Goal: Information Seeking & Learning: Learn about a topic

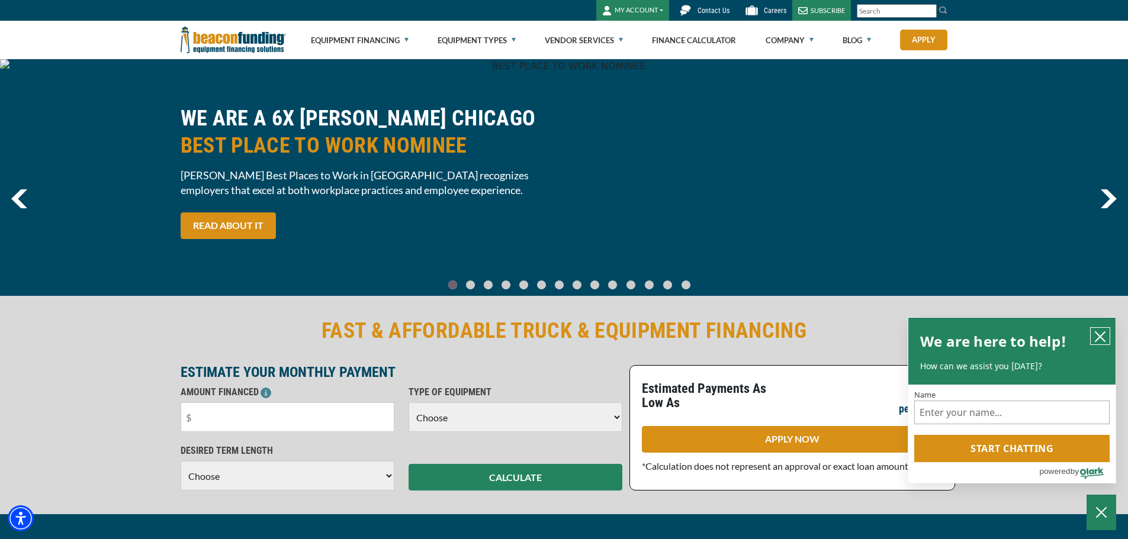
click at [1102, 334] on icon "close chatbox" at bounding box center [1099, 336] width 9 height 9
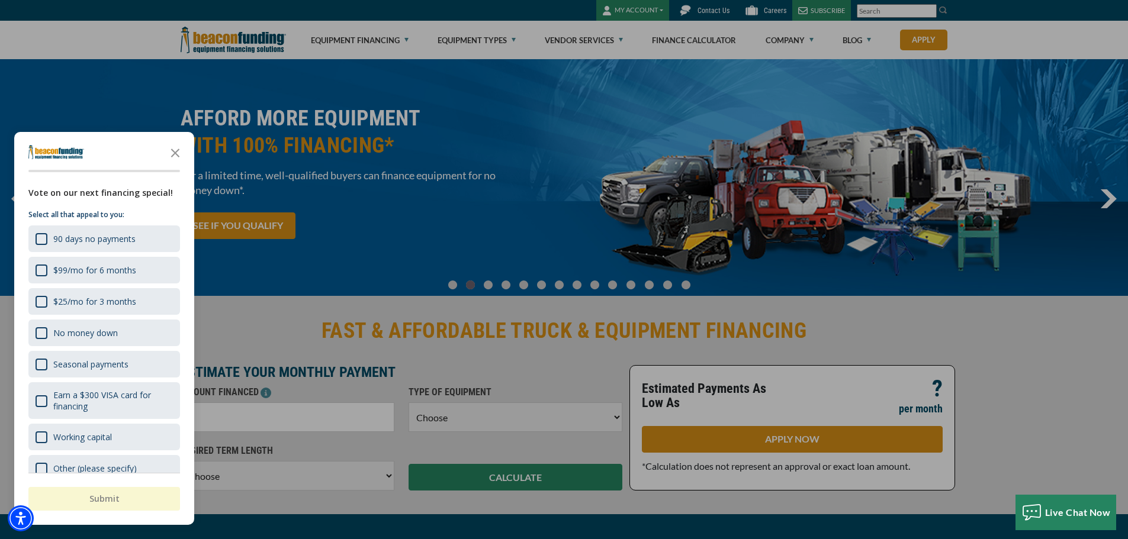
click at [246, 284] on div "button" at bounding box center [564, 269] width 1128 height 539
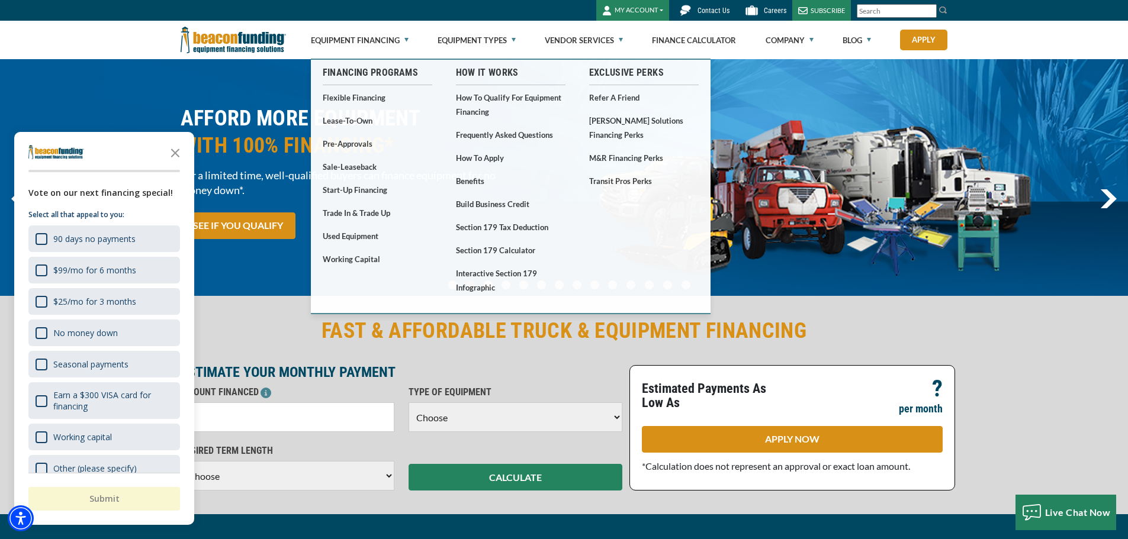
click at [831, 118] on div "AFFORD MORE EQUIPMENT WITH 100% FINANCING* For a limited time, well-qualified b…" at bounding box center [564, 178] width 782 height 146
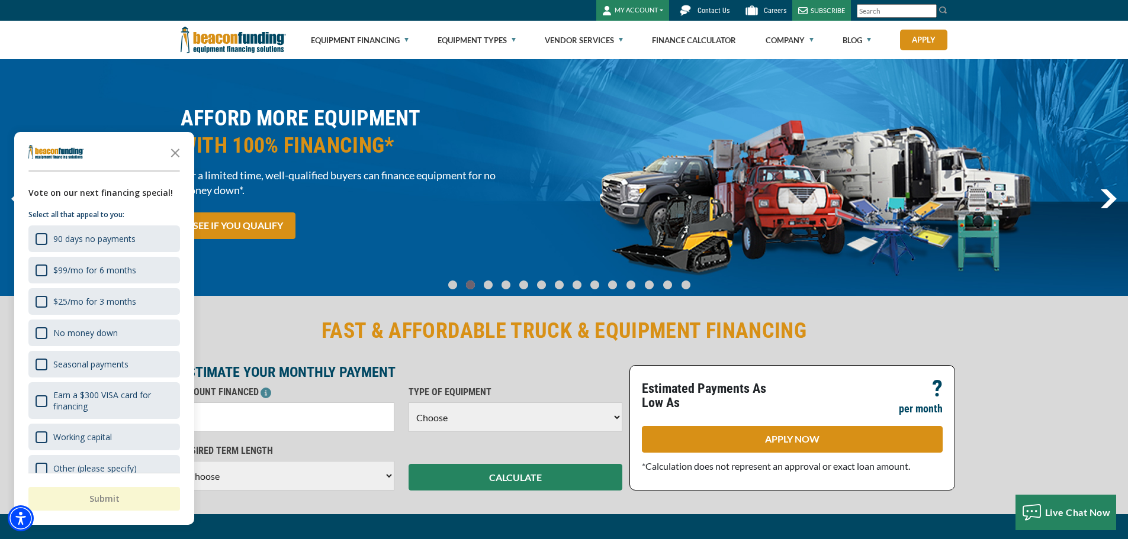
click at [172, 149] on icon "Close the survey" at bounding box center [175, 152] width 24 height 24
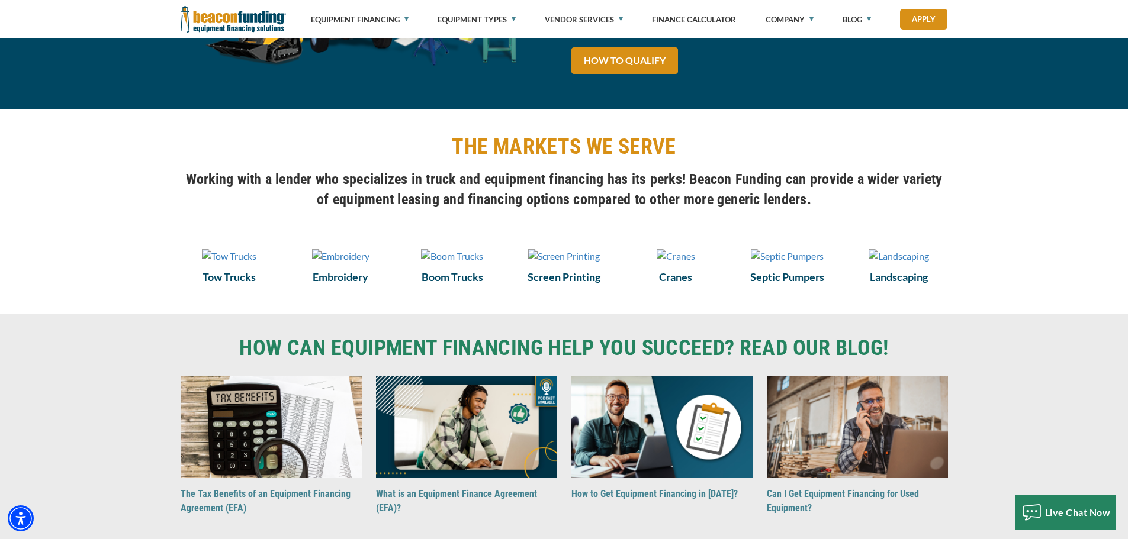
scroll to position [770, 0]
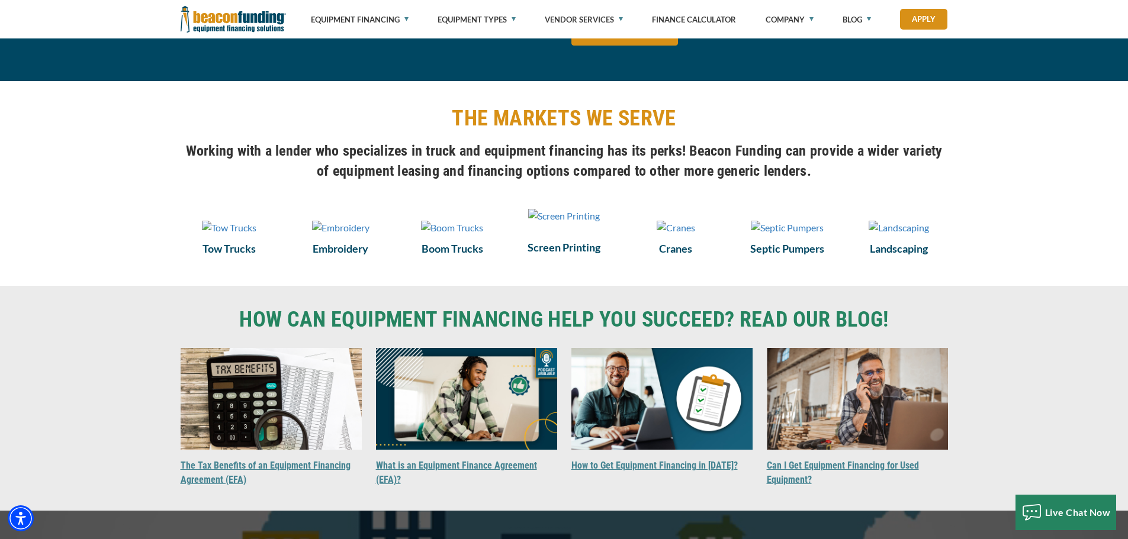
click at [561, 223] on img at bounding box center [564, 216] width 72 height 14
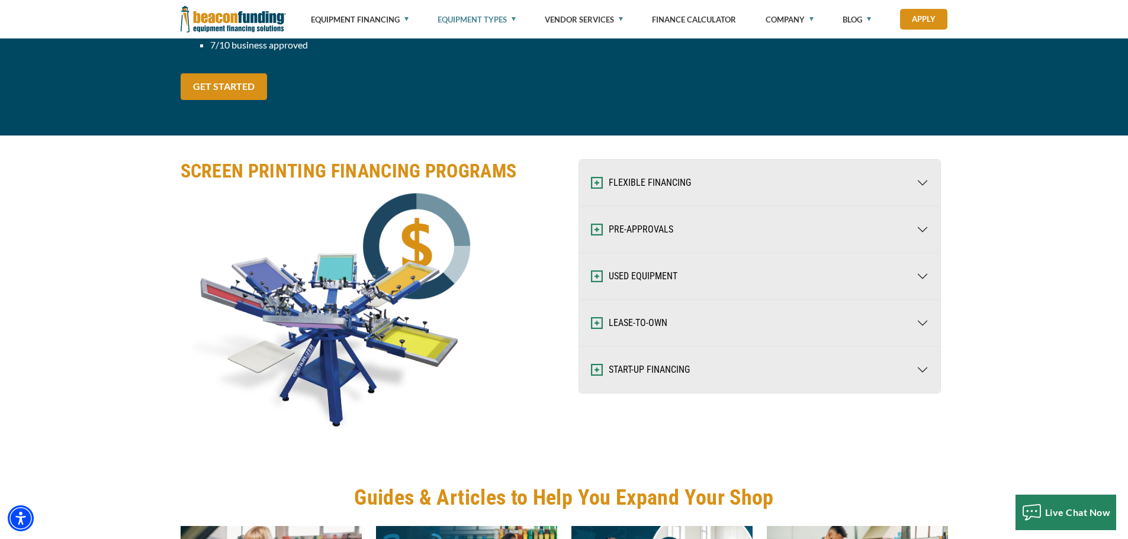
scroll to position [1480, 0]
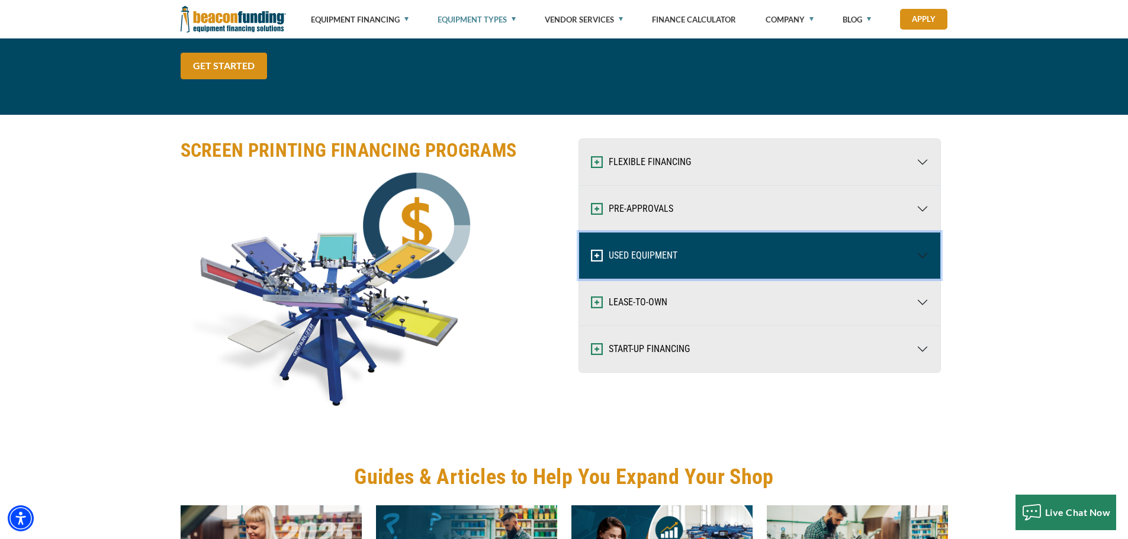
click at [641, 258] on button "USED EQUIPMENT" at bounding box center [759, 256] width 361 height 46
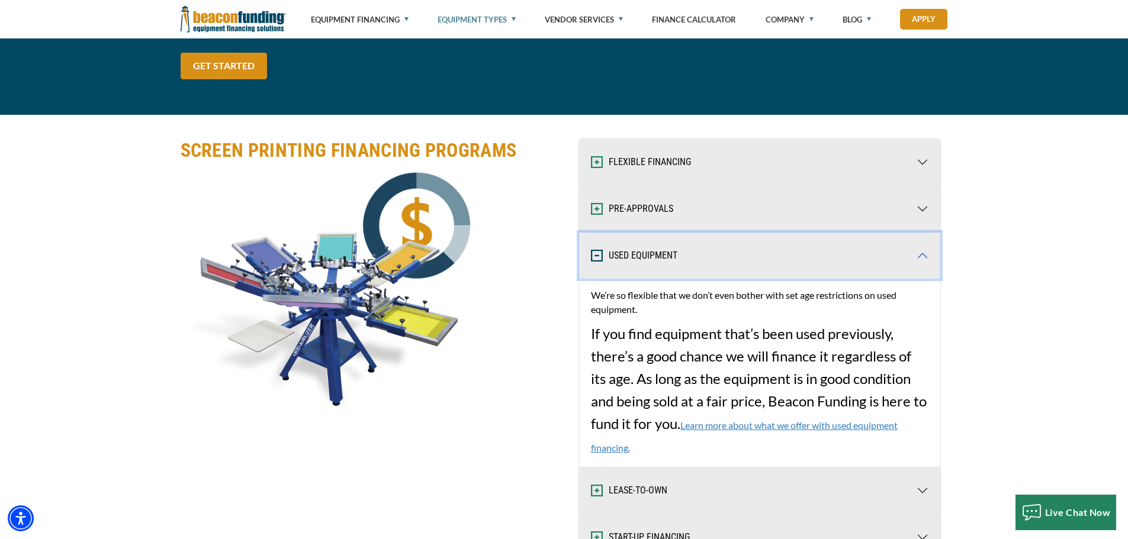
click at [922, 257] on button "USED EQUIPMENT" at bounding box center [759, 256] width 361 height 46
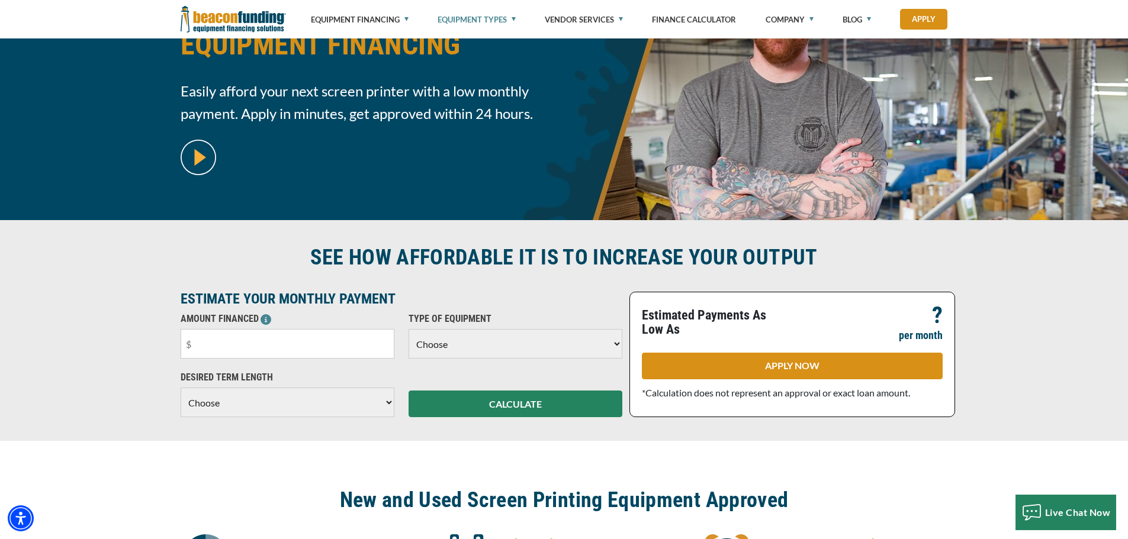
scroll to position [0, 0]
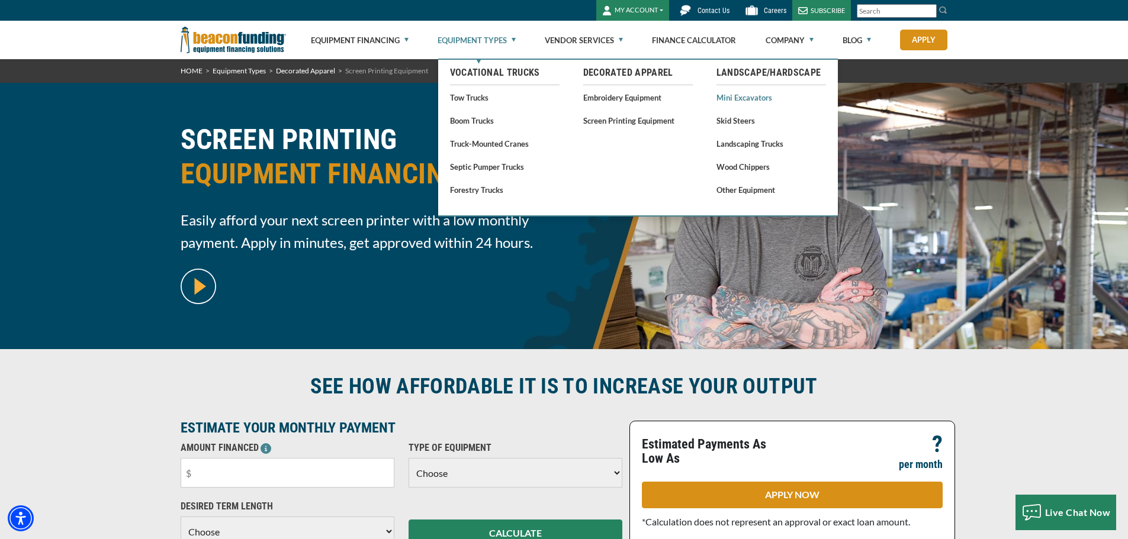
click at [763, 97] on link "Mini Excavators" at bounding box center [771, 97] width 110 height 15
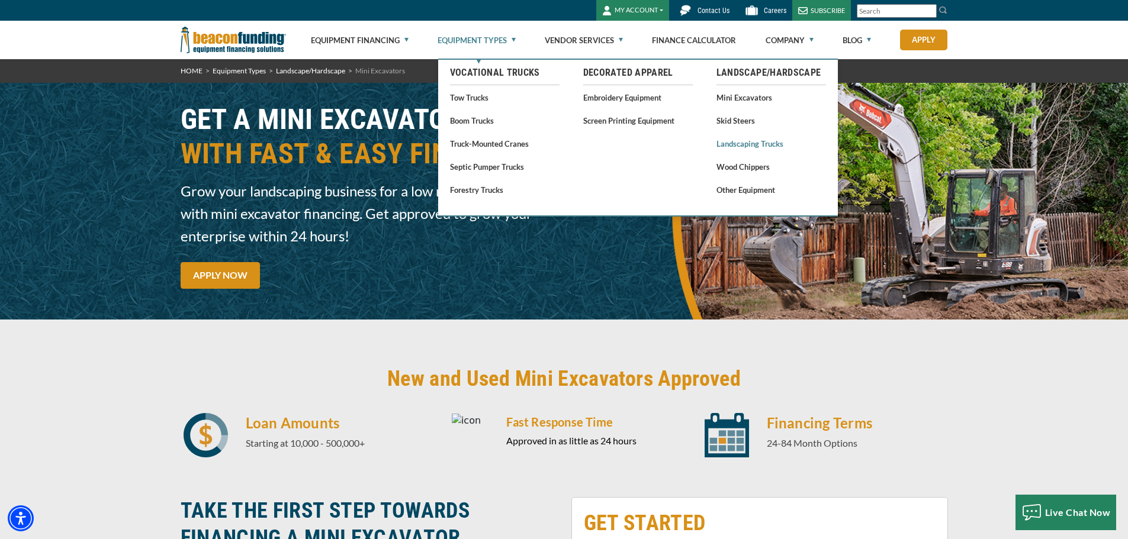
click at [768, 142] on link "Landscaping Trucks" at bounding box center [771, 143] width 110 height 15
